Goal: Task Accomplishment & Management: Manage account settings

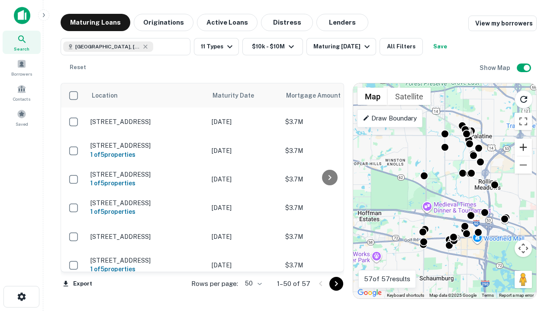
click at [523, 147] on button "Zoom in" at bounding box center [522, 147] width 17 height 17
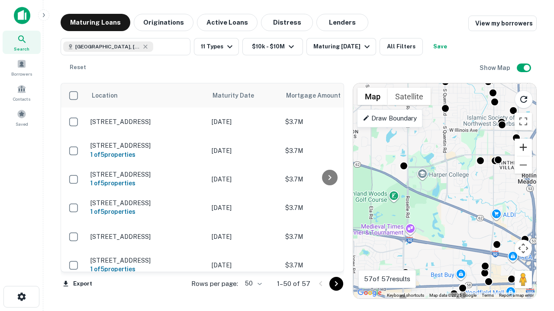
click at [523, 147] on button "Zoom in" at bounding box center [522, 147] width 17 height 17
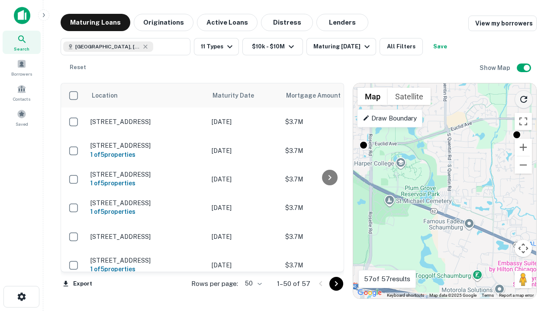
click at [523, 98] on icon "Reload search area" at bounding box center [523, 99] width 10 height 10
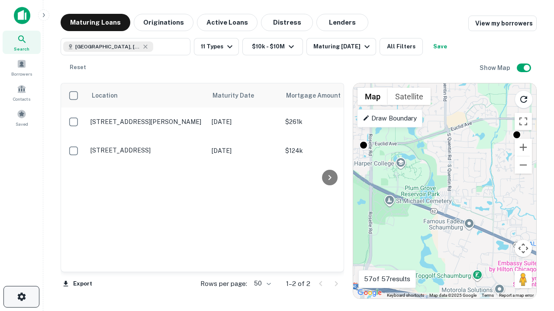
click at [21, 297] on icon "button" at bounding box center [21, 297] width 10 height 10
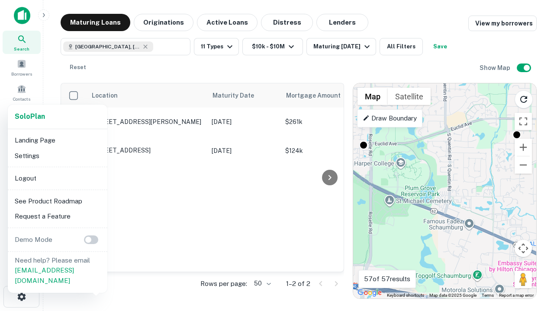
click at [57, 178] on li "Logout" at bounding box center [57, 179] width 93 height 16
